Goal: Transaction & Acquisition: Subscribe to service/newsletter

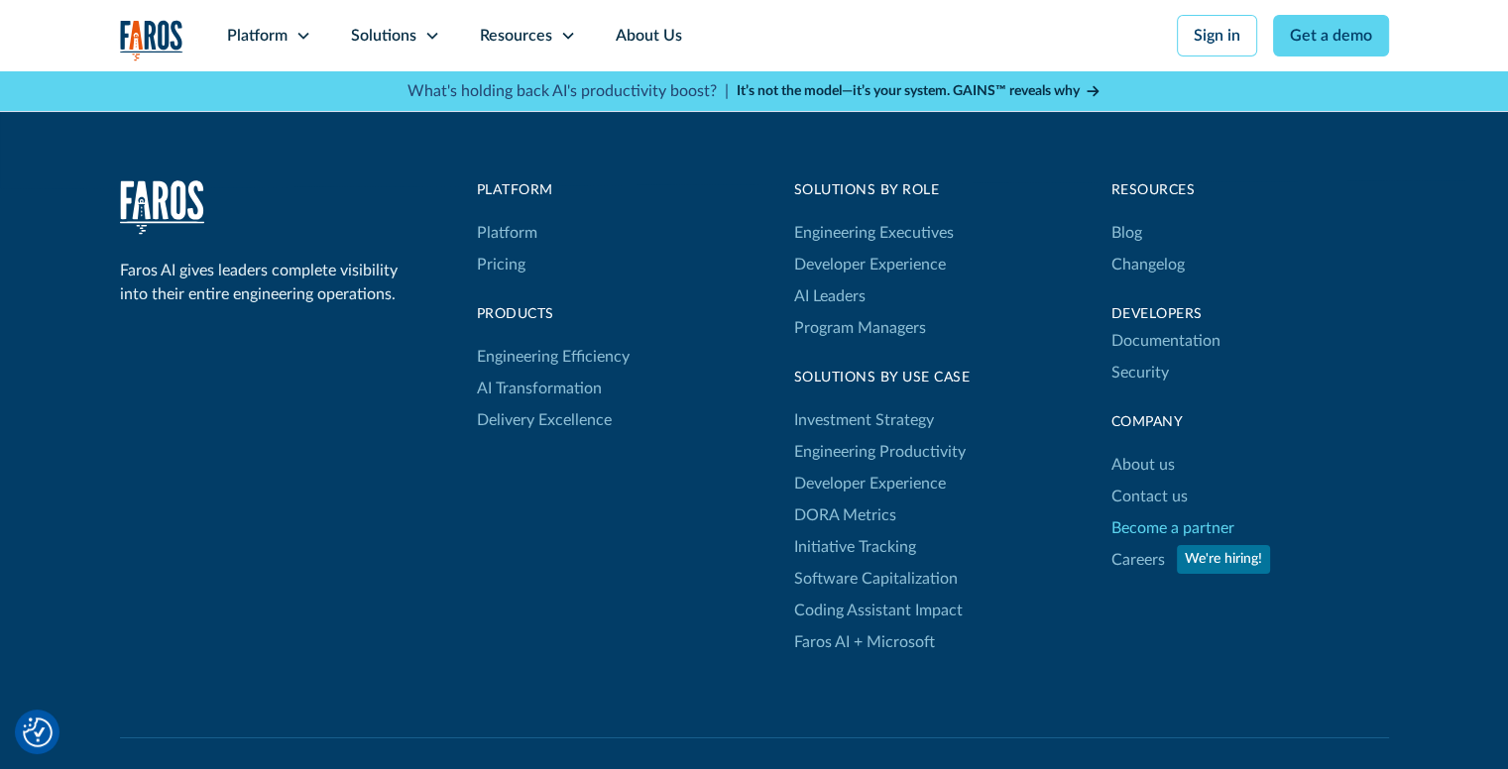
scroll to position [6572, 0]
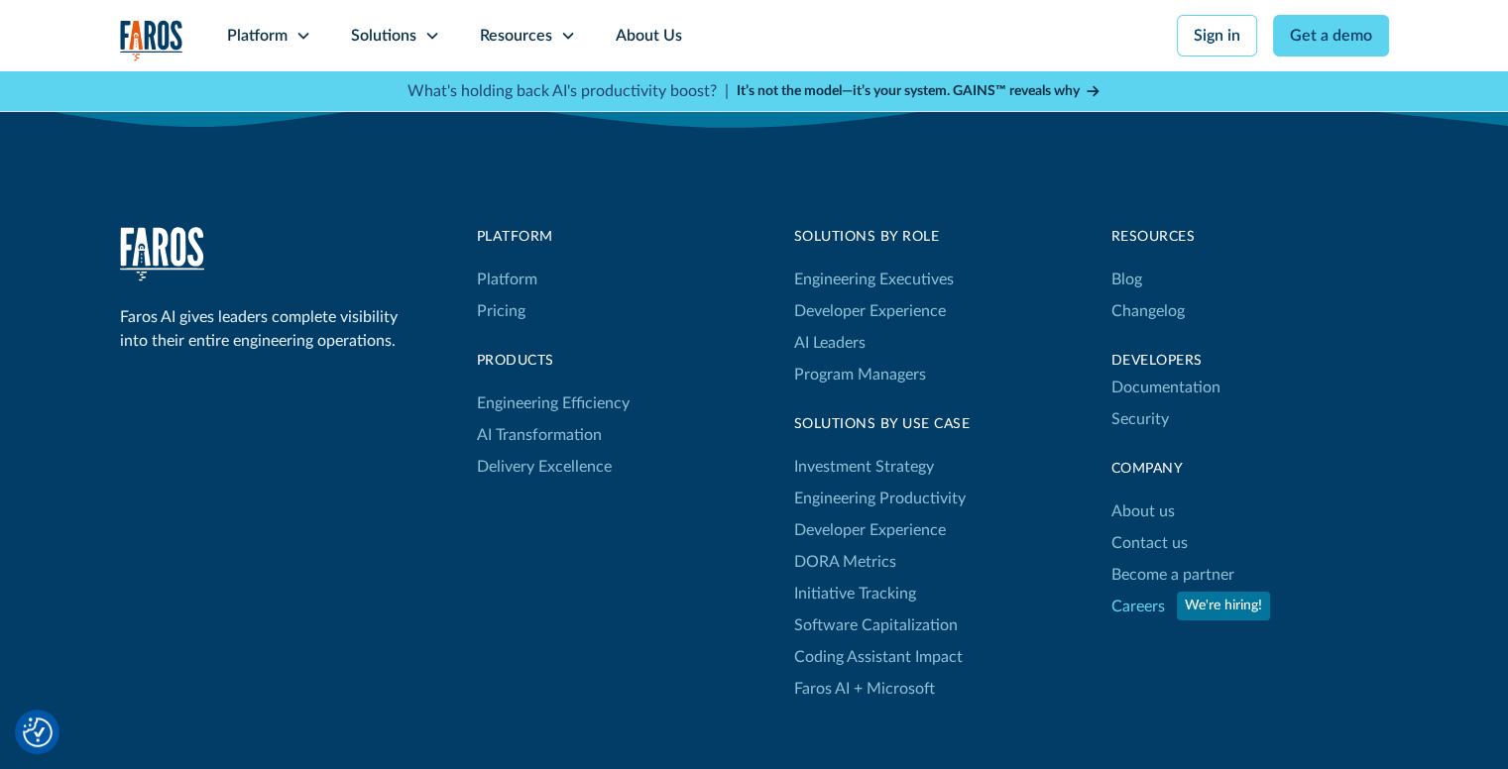
click at [1153, 591] on link "Careers" at bounding box center [1138, 607] width 54 height 32
click at [1165, 559] on link "Become a partner" at bounding box center [1172, 575] width 123 height 32
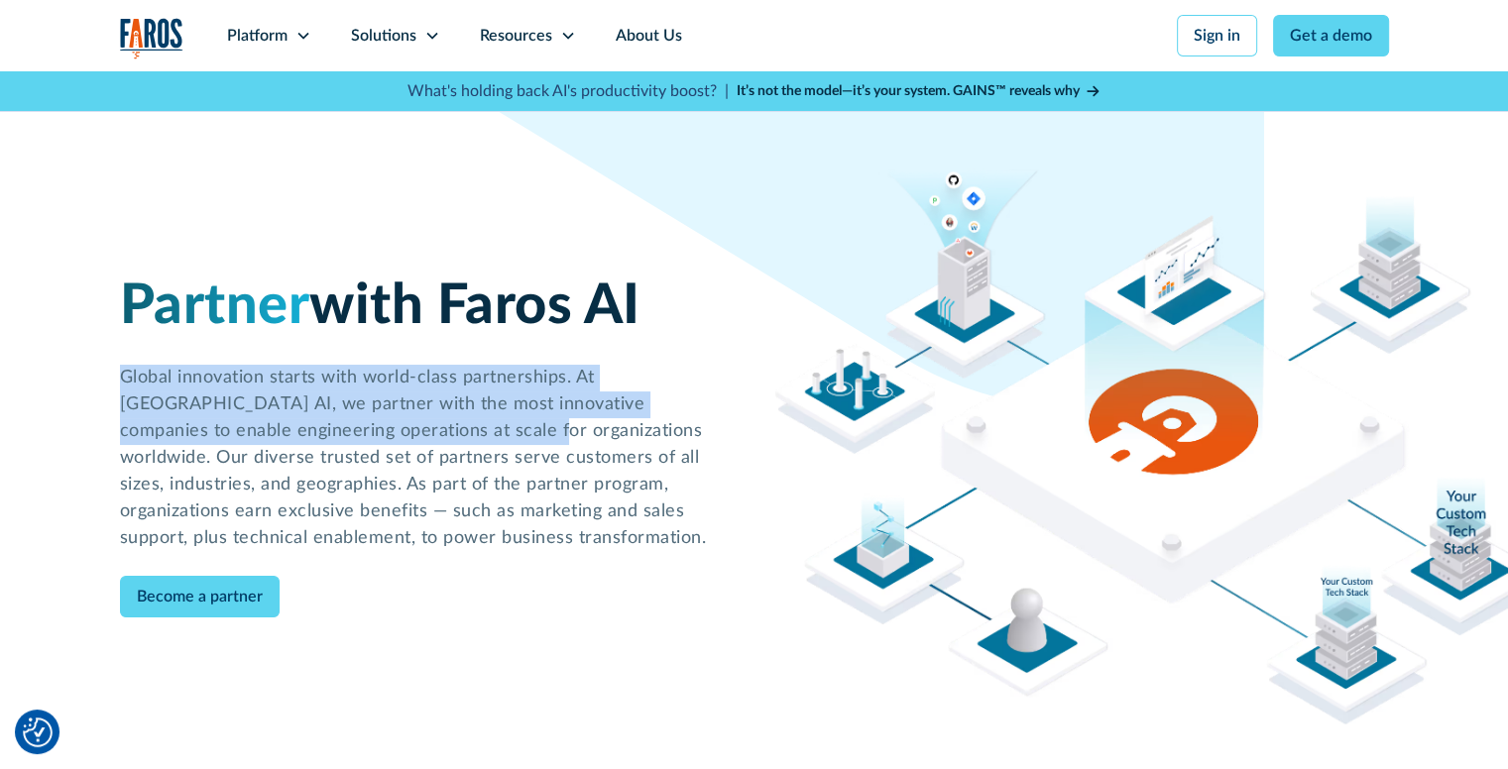
drag, startPoint x: 122, startPoint y: 378, endPoint x: 432, endPoint y: 444, distance: 317.4
click at [404, 437] on h2 "Global innovation starts with world-class partnerships. At [GEOGRAPHIC_DATA] AI…" at bounding box center [427, 458] width 615 height 187
click at [214, 581] on link "Become a partner" at bounding box center [200, 597] width 160 height 42
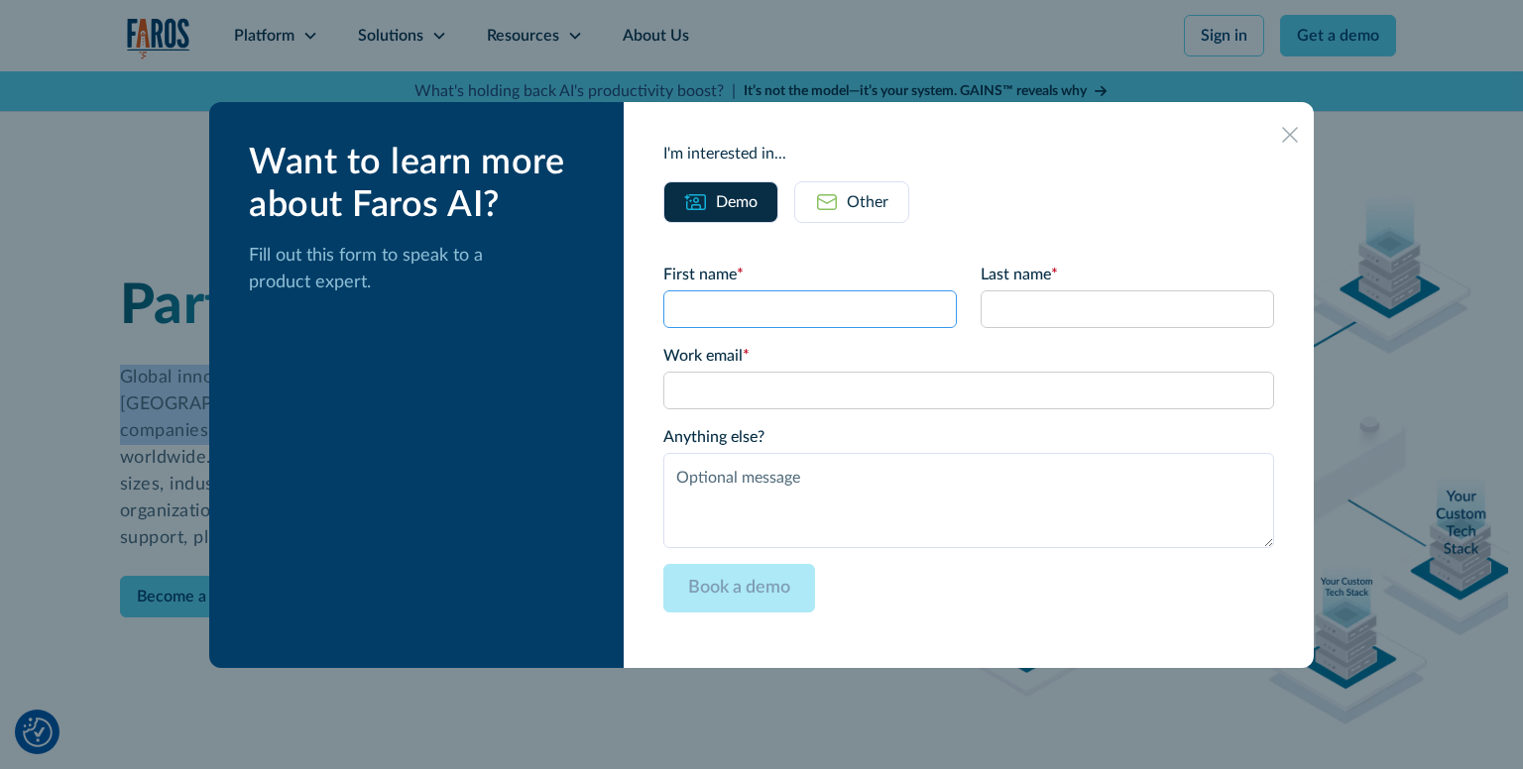
click at [793, 314] on input "First name *" at bounding box center [809, 310] width 293 height 38
drag, startPoint x: 990, startPoint y: 292, endPoint x: 982, endPoint y: 279, distance: 16.0
click at [991, 292] on input "Last name *" at bounding box center [1127, 310] width 293 height 38
click at [882, 207] on div "Other" at bounding box center [868, 202] width 42 height 24
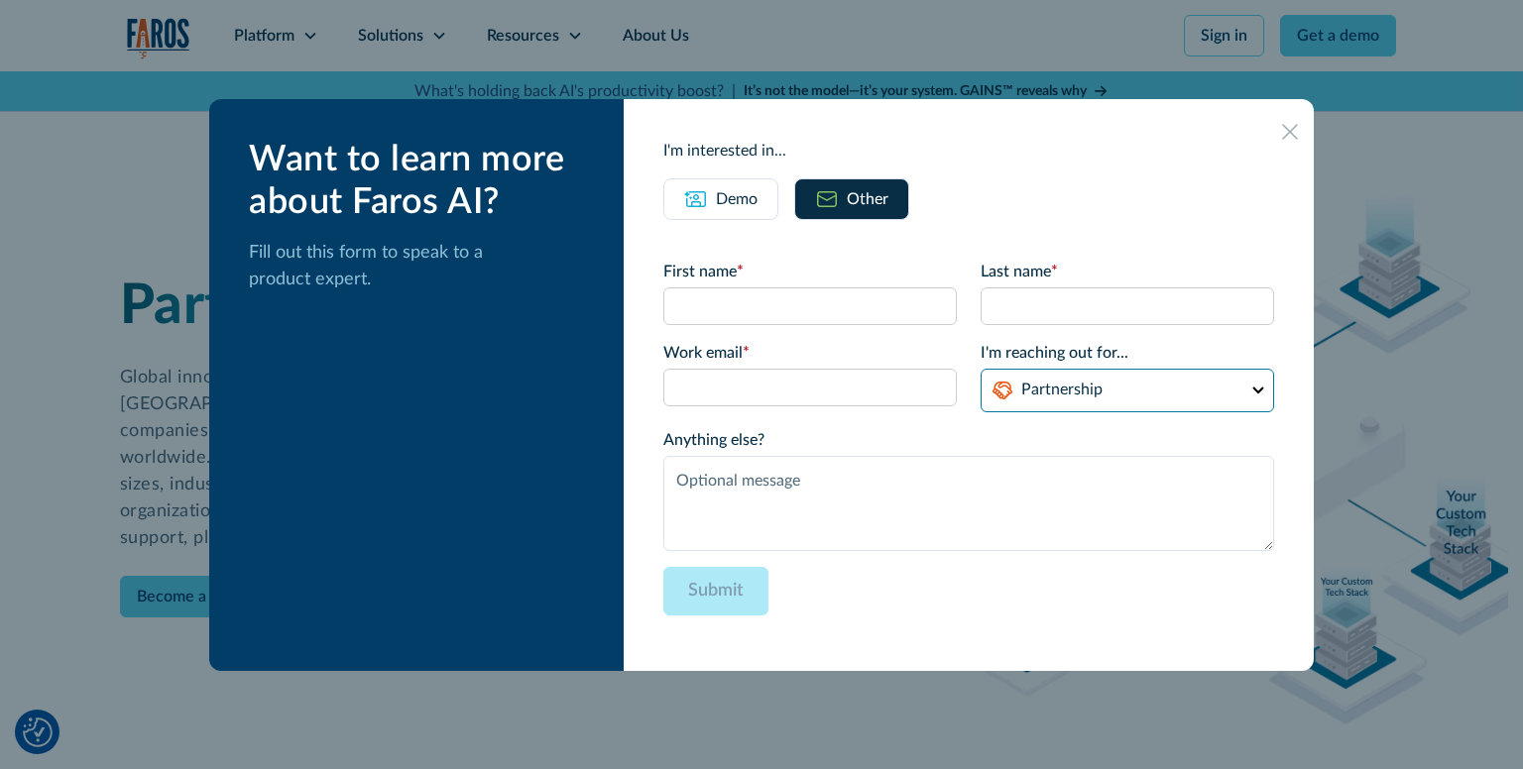
click at [1053, 396] on select "Partnership Support Other" at bounding box center [1127, 391] width 293 height 44
select select "other"
click at [981, 369] on select "Partnership Support Other" at bounding box center [1127, 391] width 293 height 44
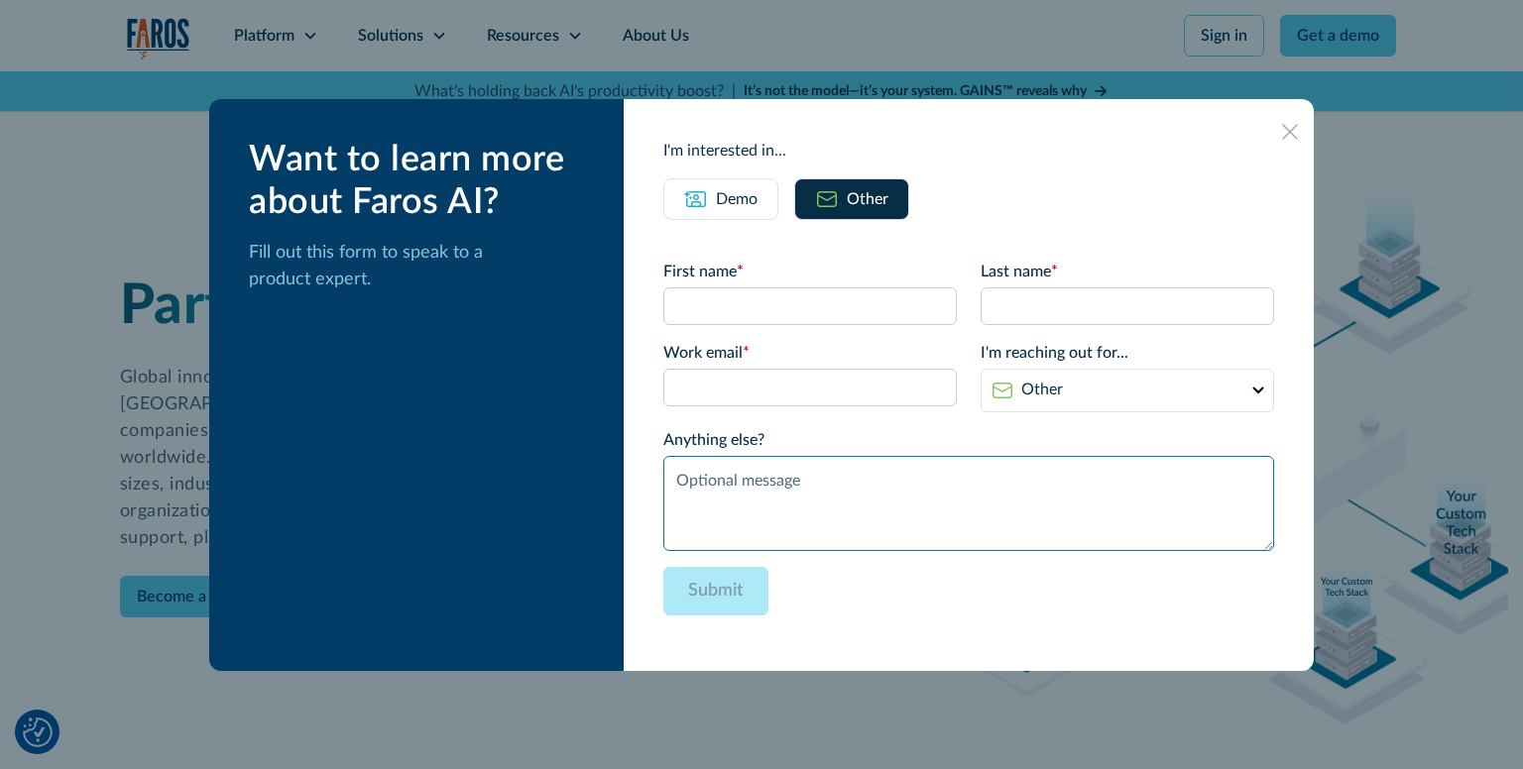
click at [865, 473] on textarea "Anything else?" at bounding box center [968, 503] width 611 height 95
click at [802, 363] on label "Work email *" at bounding box center [809, 353] width 293 height 24
click at [0, 0] on input "Work email *" at bounding box center [0, 0] width 0 height 0
click at [767, 291] on input "First name *" at bounding box center [809, 307] width 293 height 38
click at [997, 298] on input "Last name *" at bounding box center [1127, 307] width 293 height 38
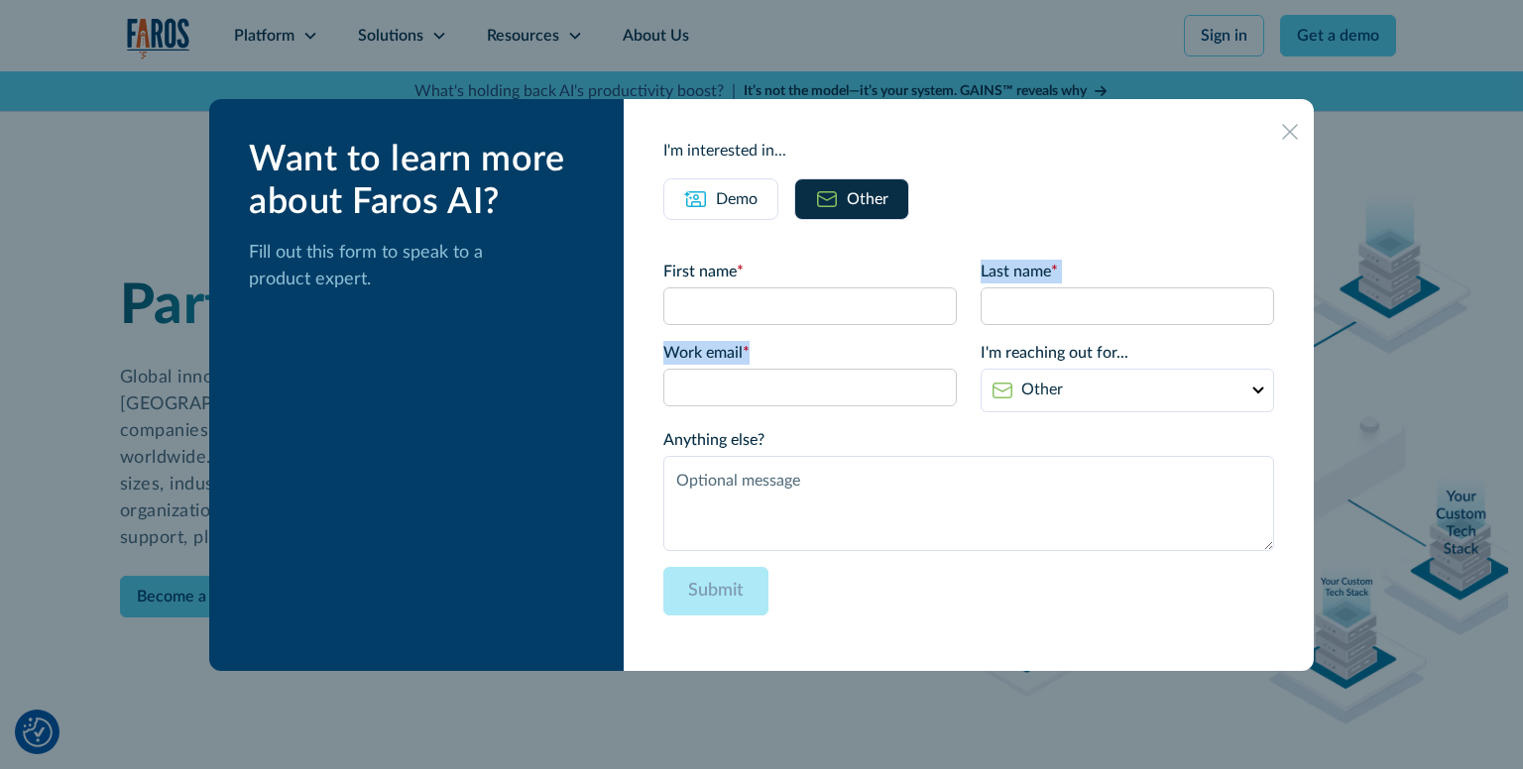
click at [883, 332] on form "First name * Last name * Work email * Please enter a valid business email addre…" at bounding box center [968, 446] width 611 height 372
drag, startPoint x: 890, startPoint y: 388, endPoint x: 904, endPoint y: 358, distance: 32.8
click at [892, 388] on input "Work email *" at bounding box center [809, 388] width 293 height 38
click at [873, 306] on input "First name *" at bounding box center [809, 307] width 293 height 38
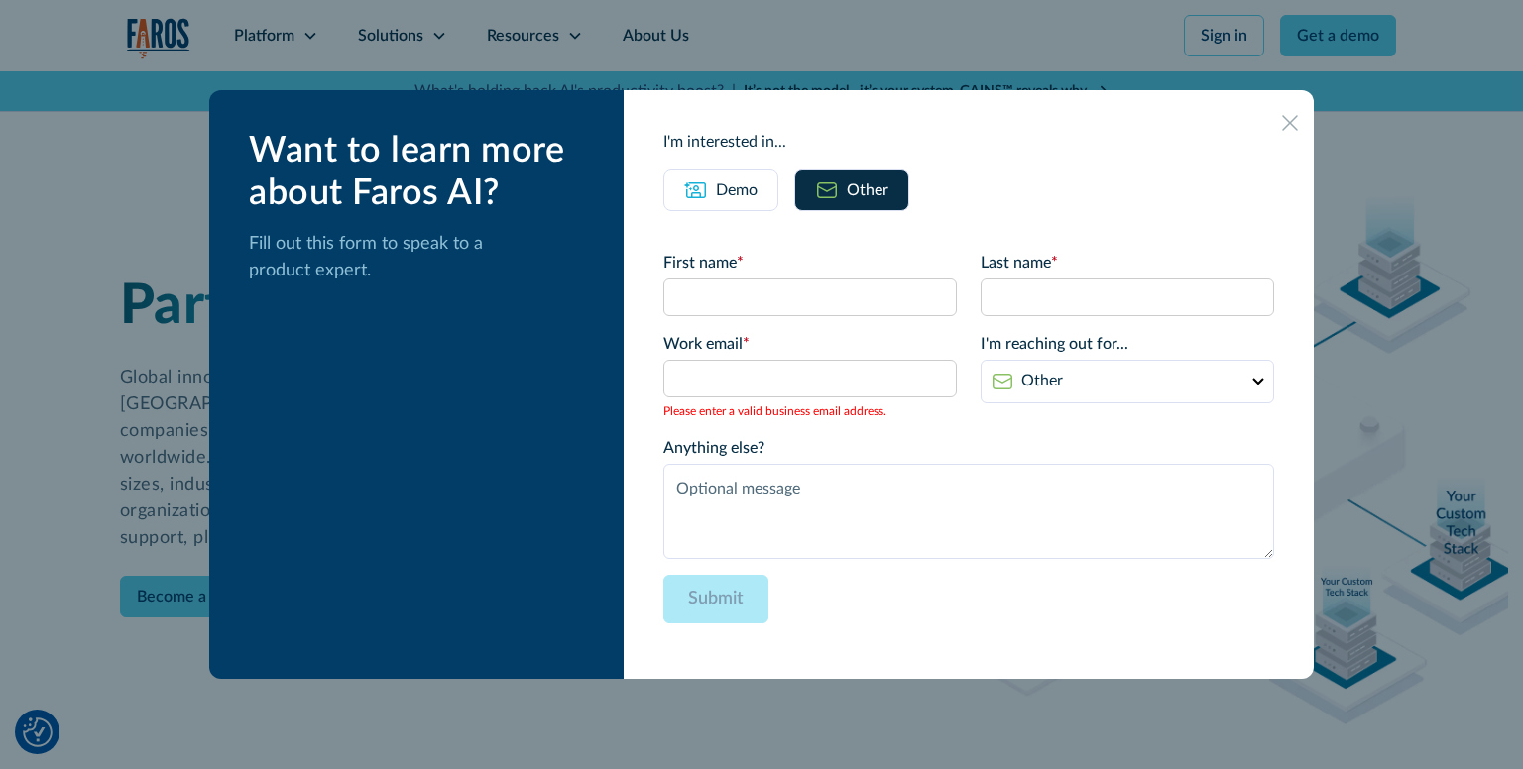
click at [1014, 261] on label "Last name *" at bounding box center [1127, 263] width 293 height 24
click at [0, 0] on input "Last name *" at bounding box center [0, 0] width 0 height 0
